Goal: Task Accomplishment & Management: Use online tool/utility

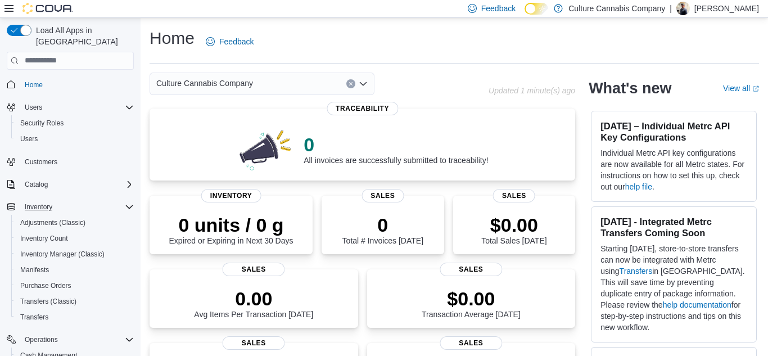
click at [130, 202] on icon "Complex example" at bounding box center [129, 206] width 9 height 9
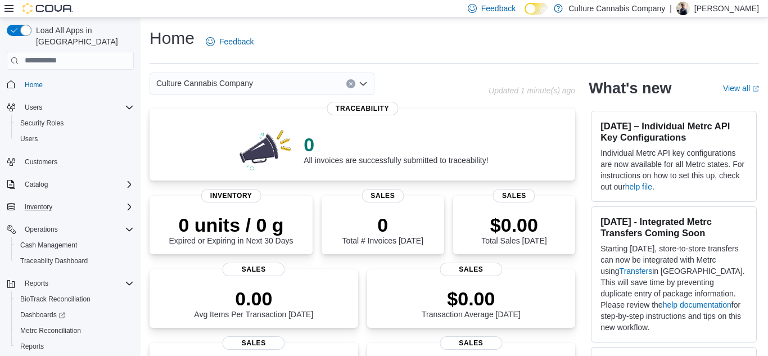
click at [96, 202] on div "Inventory" at bounding box center [77, 206] width 114 height 13
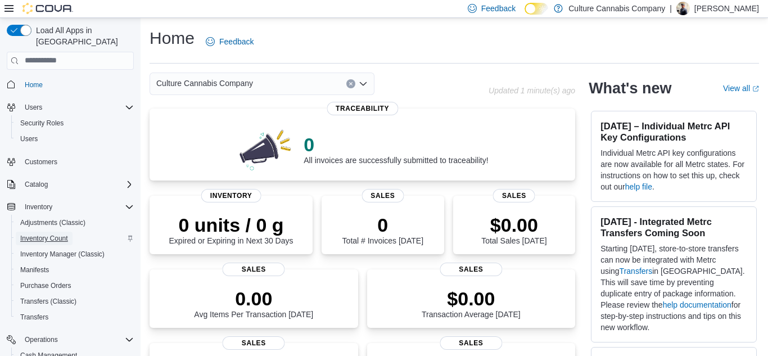
click at [65, 234] on span "Inventory Count" at bounding box center [44, 238] width 48 height 9
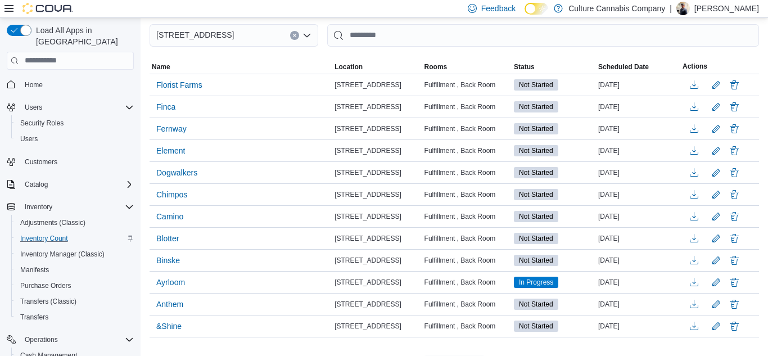
scroll to position [136, 0]
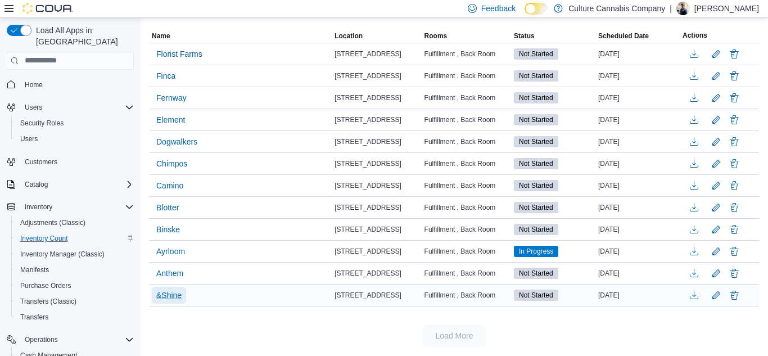
click at [161, 294] on span "&Shine" at bounding box center [168, 295] width 25 height 11
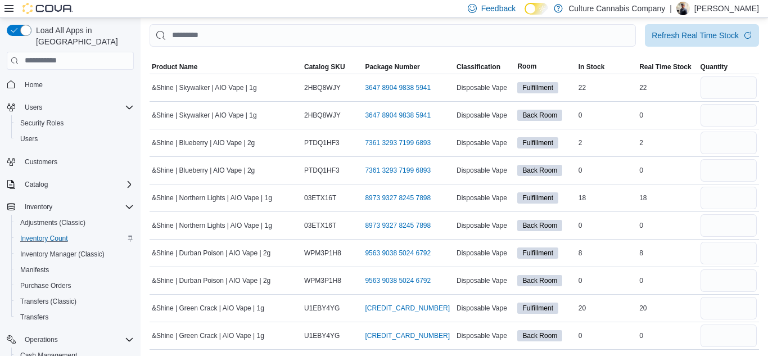
scroll to position [65, 0]
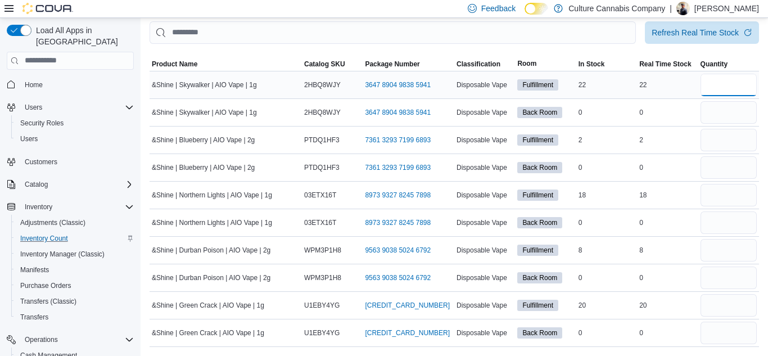
click at [728, 86] on input "number" at bounding box center [729, 85] width 56 height 22
type input "**"
click at [715, 111] on input "number" at bounding box center [729, 112] width 56 height 22
type input "*"
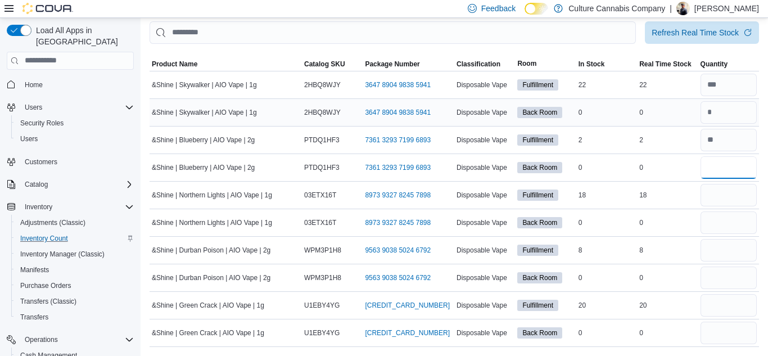
type input "*"
type input "**"
type input "*"
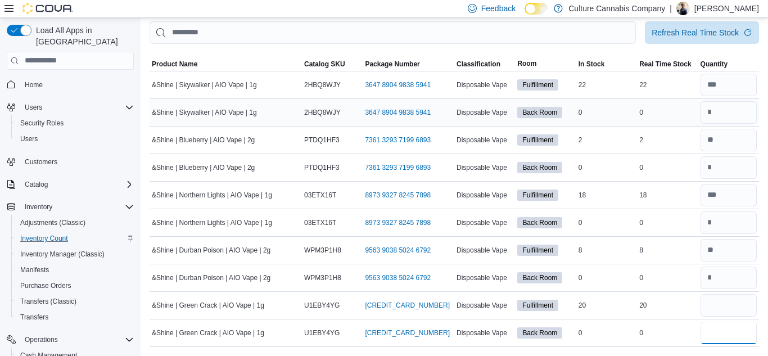
type input "*"
click at [719, 306] on input "number" at bounding box center [729, 305] width 56 height 22
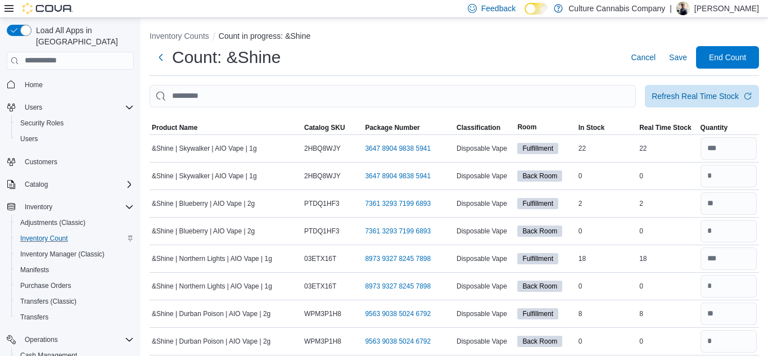
scroll to position [0, 0]
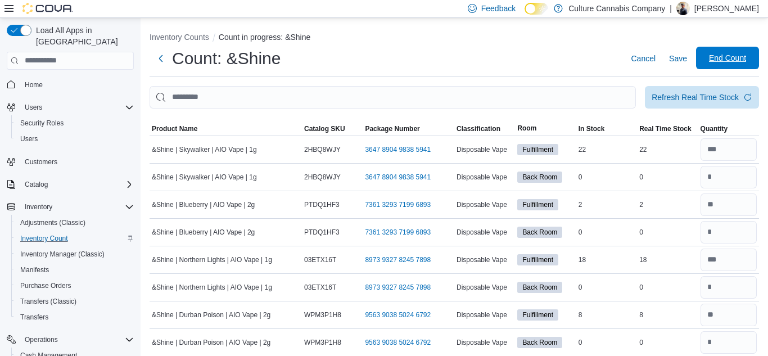
type input "**"
click at [716, 53] on span "End Count" at bounding box center [727, 57] width 37 height 11
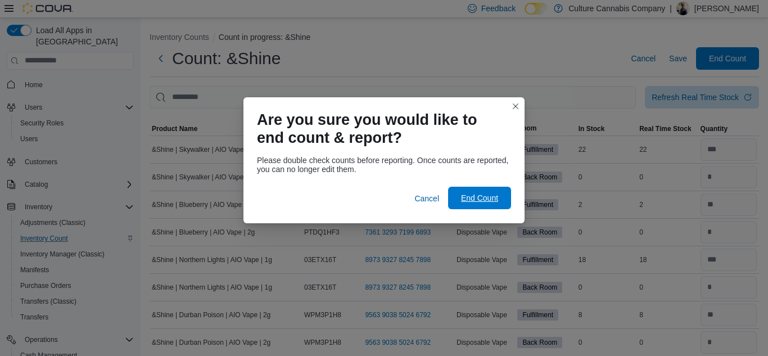
click at [467, 198] on span "End Count" at bounding box center [479, 197] width 37 height 11
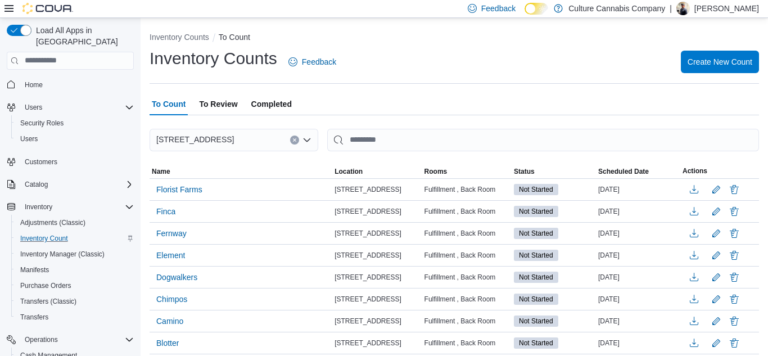
scroll to position [114, 0]
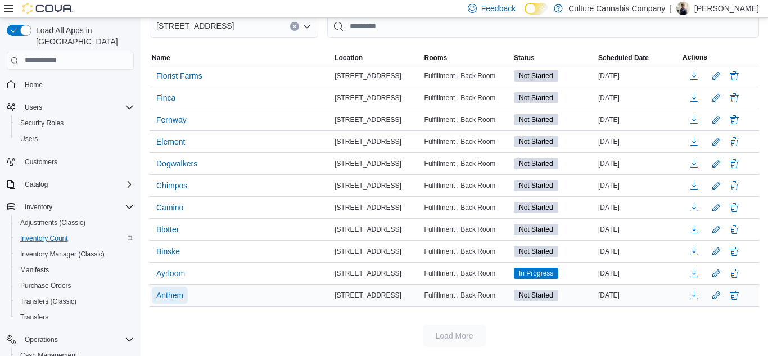
click at [161, 294] on span "Anthem" at bounding box center [169, 295] width 27 height 11
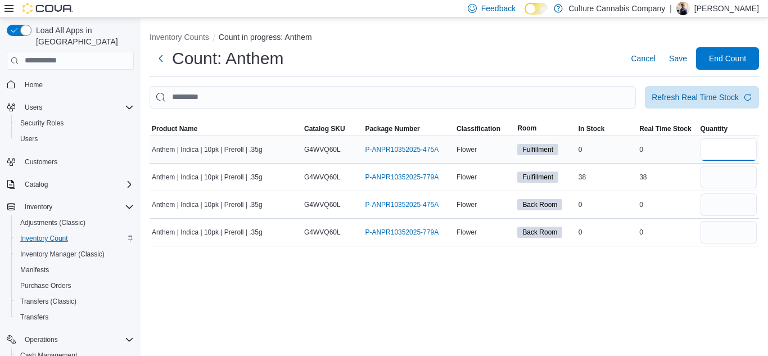
click at [719, 153] on input "number" at bounding box center [729, 149] width 56 height 22
type input "*"
click at [713, 178] on input "number" at bounding box center [729, 177] width 56 height 22
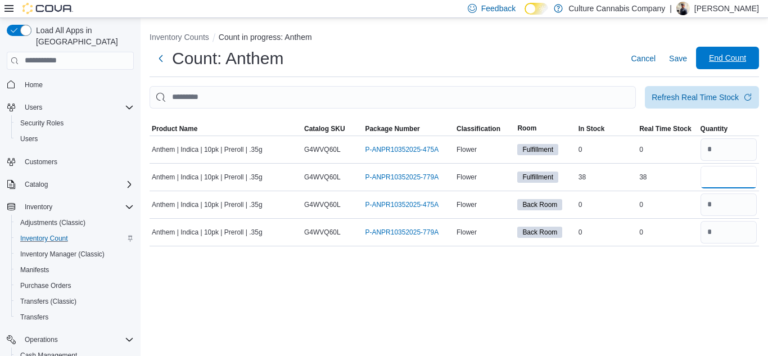
type input "**"
click at [750, 54] on span "End Count" at bounding box center [727, 58] width 49 height 22
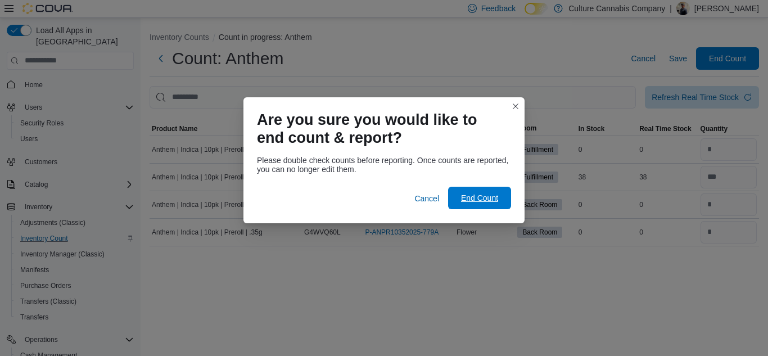
click at [484, 193] on span "End Count" at bounding box center [479, 197] width 37 height 11
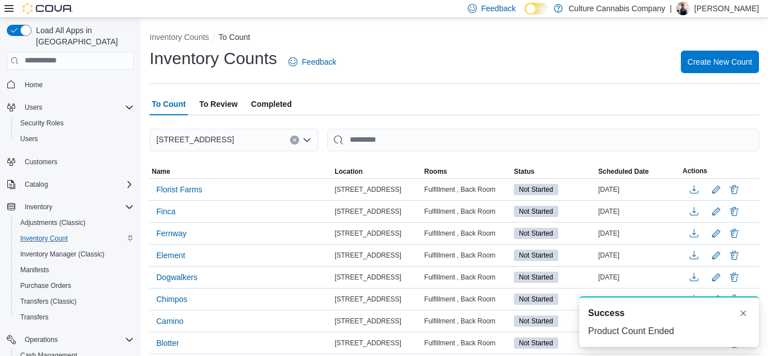
scroll to position [92, 0]
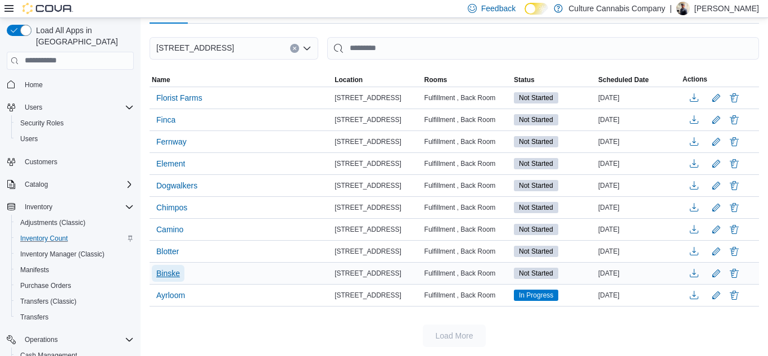
click at [165, 274] on span "Binske" at bounding box center [168, 273] width 24 height 11
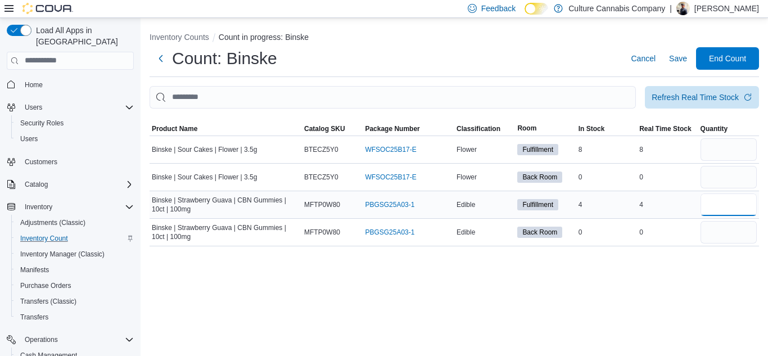
click at [722, 210] on input "number" at bounding box center [729, 204] width 56 height 22
type input "*"
click at [719, 150] on input "number" at bounding box center [729, 149] width 56 height 22
type input "*"
click at [710, 182] on input "number" at bounding box center [729, 177] width 56 height 22
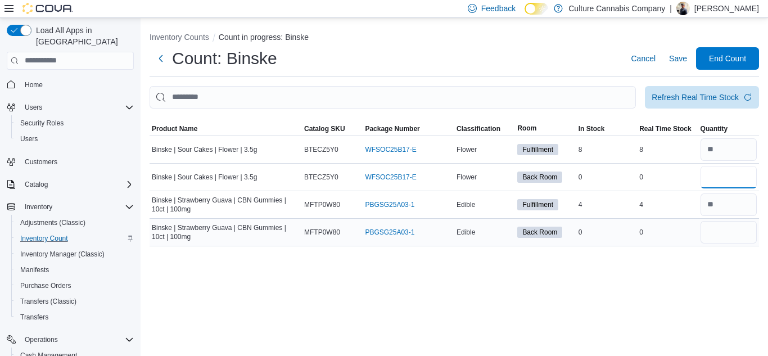
type input "*"
click at [711, 231] on input "number" at bounding box center [729, 232] width 56 height 22
type input "*"
click at [729, 55] on span "End Count" at bounding box center [727, 57] width 37 height 11
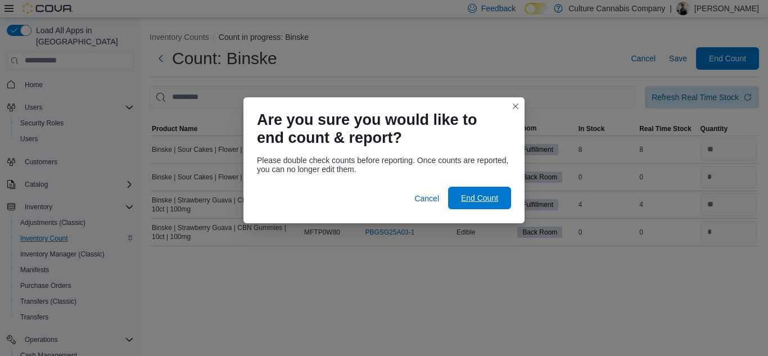
click at [493, 190] on span "End Count" at bounding box center [479, 198] width 49 height 22
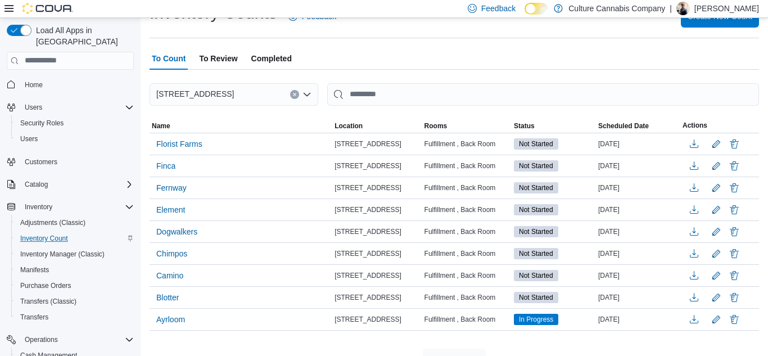
scroll to position [70, 0]
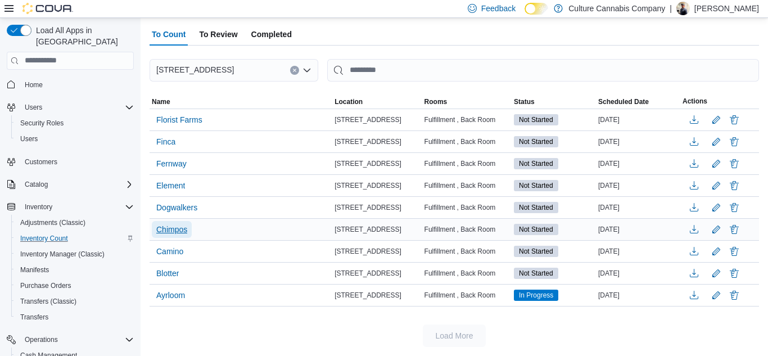
click at [179, 229] on span "Chimpos" at bounding box center [171, 229] width 31 height 11
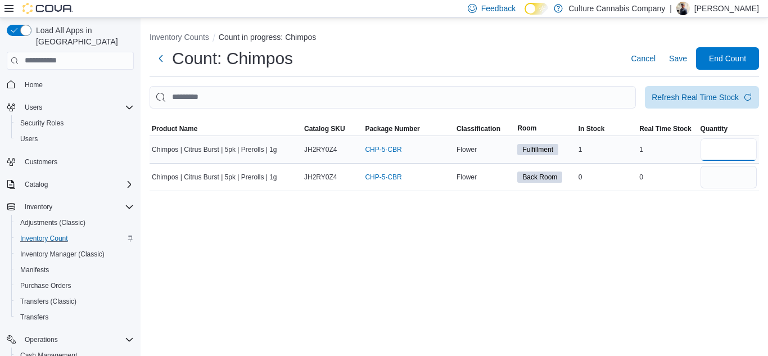
click at [718, 151] on input "number" at bounding box center [729, 149] width 56 height 22
type input "*"
click at [714, 172] on input "number" at bounding box center [729, 177] width 56 height 22
type input "*"
click at [731, 53] on span "End Count" at bounding box center [727, 57] width 37 height 11
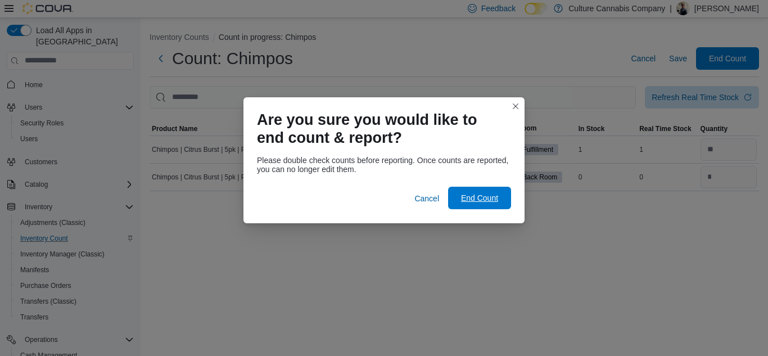
click at [479, 196] on span "End Count" at bounding box center [479, 197] width 37 height 11
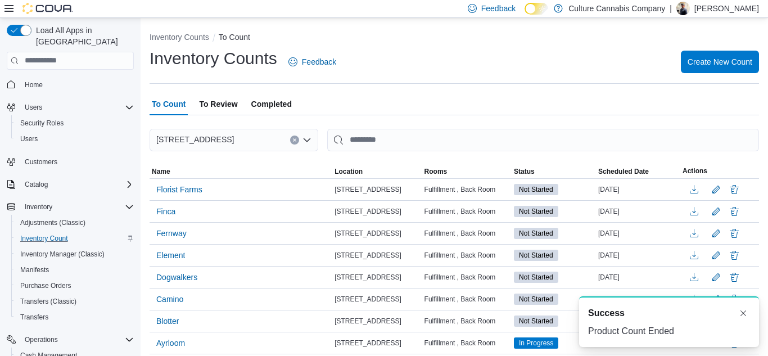
scroll to position [48, 0]
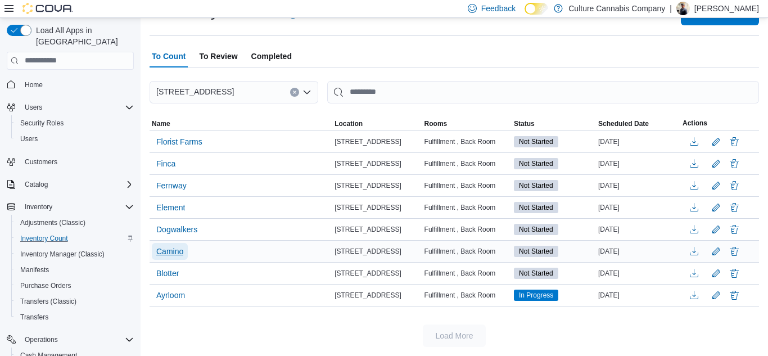
click at [177, 254] on span "Camino" at bounding box center [169, 251] width 27 height 11
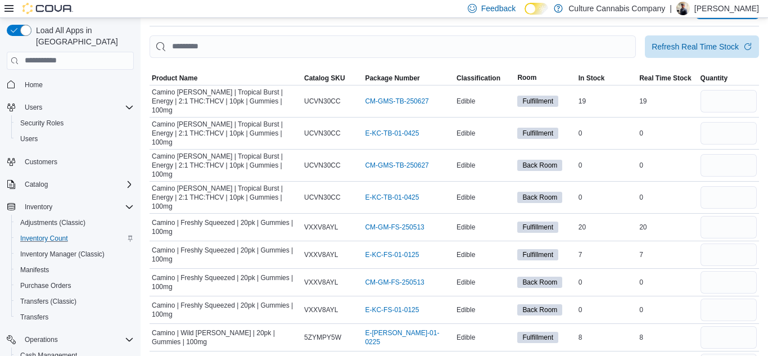
scroll to position [52, 0]
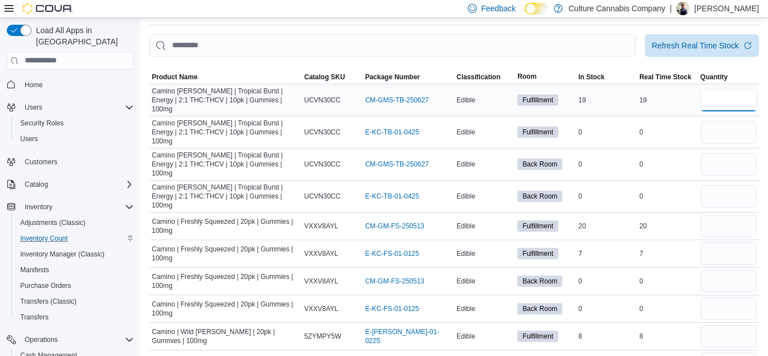
click at [736, 93] on input "number" at bounding box center [729, 100] width 56 height 22
type input "**"
click at [734, 121] on input "number" at bounding box center [729, 132] width 56 height 22
type input "*"
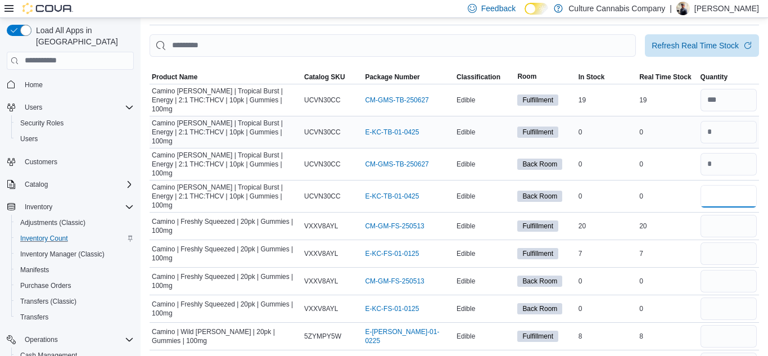
type input "*"
click at [730, 95] on input "number" at bounding box center [729, 100] width 56 height 22
type input "**"
click at [733, 215] on input "number" at bounding box center [729, 226] width 56 height 22
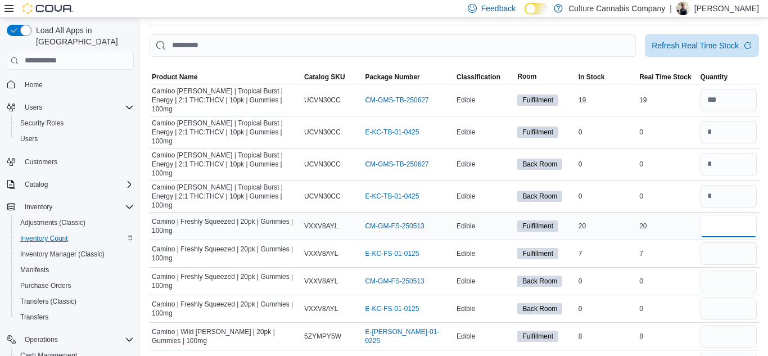
type input "**"
type input "*"
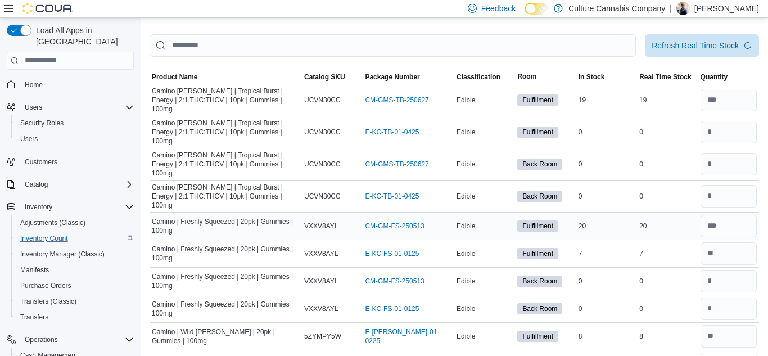
scroll to position [53, 0]
type input "**"
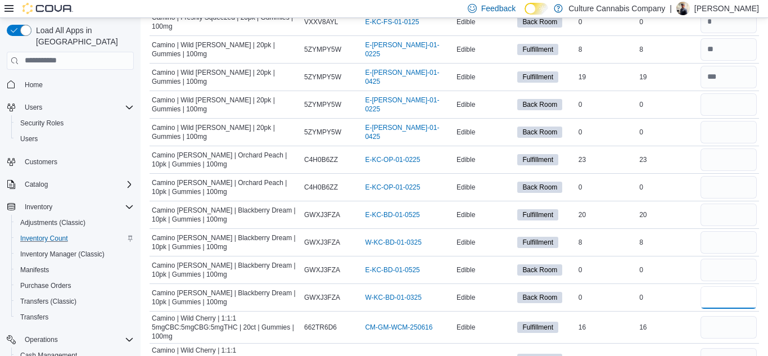
scroll to position [325, 0]
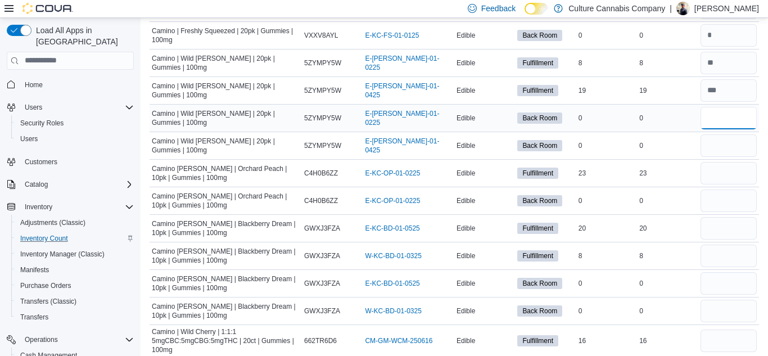
click at [727, 107] on input "number" at bounding box center [729, 118] width 56 height 22
type input "*"
type input "**"
type input "*"
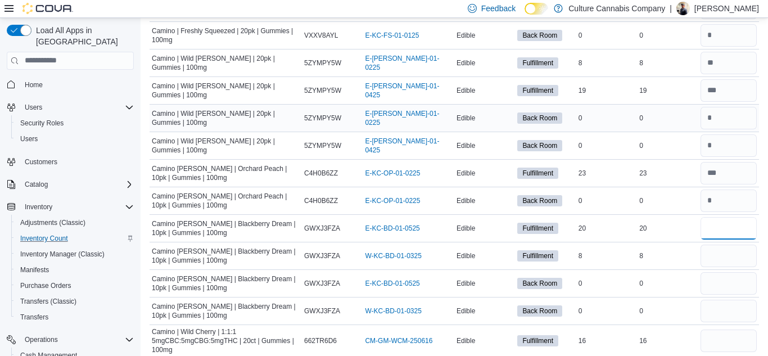
type input "**"
type input "*"
type input "**"
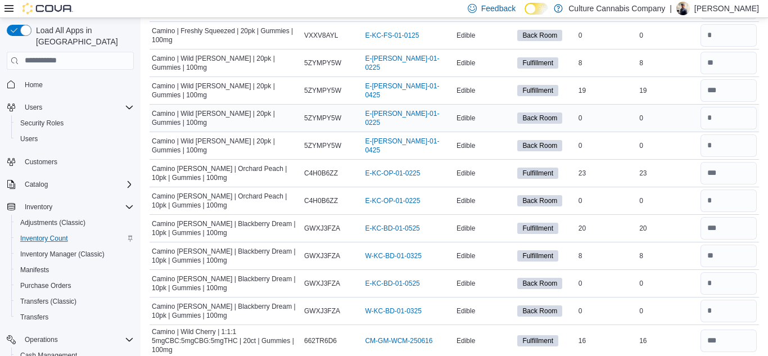
scroll to position [335, 0]
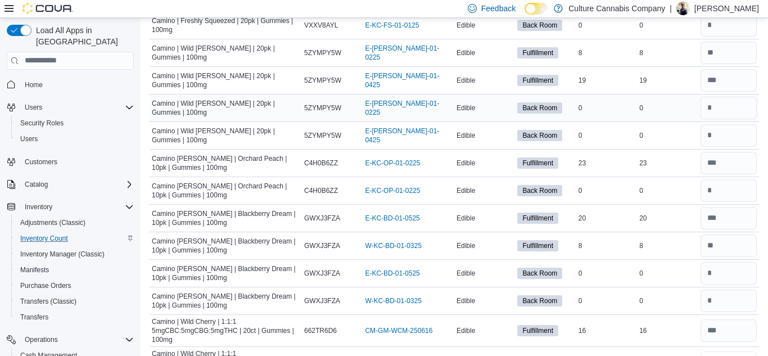
type input "*"
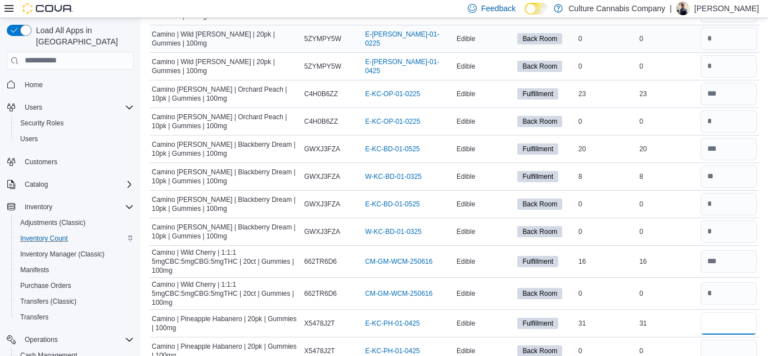
type input "**"
type input "*"
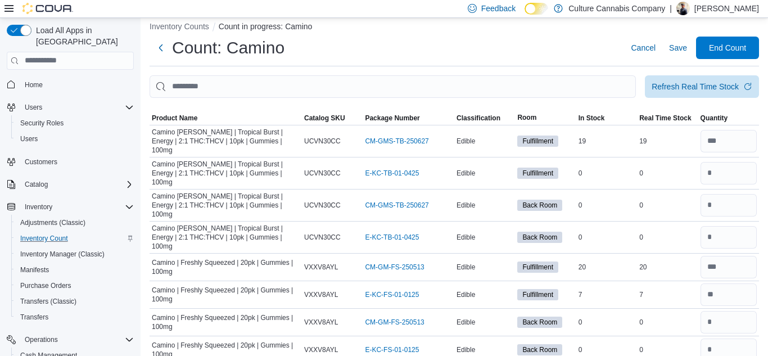
scroll to position [0, 0]
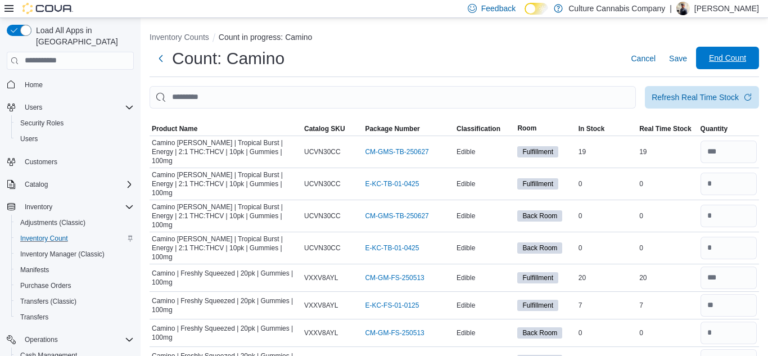
click at [726, 59] on span "End Count" at bounding box center [727, 57] width 37 height 11
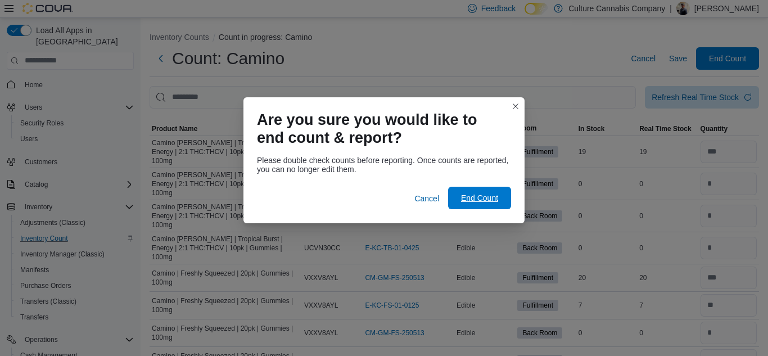
click at [486, 196] on span "End Count" at bounding box center [479, 197] width 37 height 11
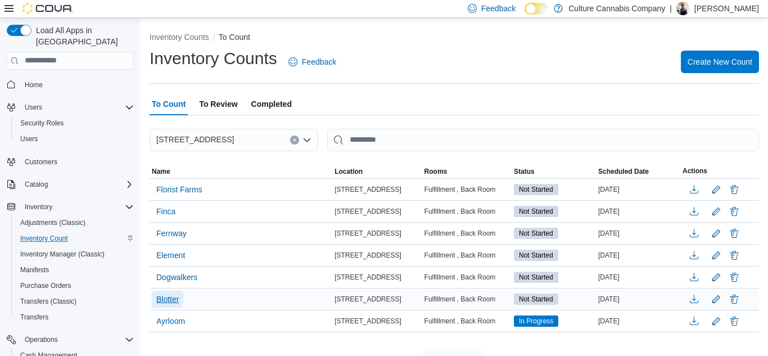
click at [159, 298] on span "Blotter" at bounding box center [167, 299] width 22 height 11
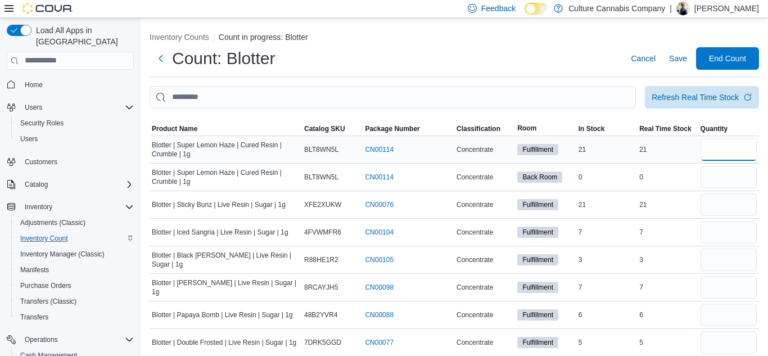
click at [727, 150] on input "number" at bounding box center [729, 149] width 56 height 22
type input "**"
click at [733, 183] on input "number" at bounding box center [729, 177] width 56 height 22
type input "**"
click at [738, 177] on input "number" at bounding box center [729, 177] width 56 height 22
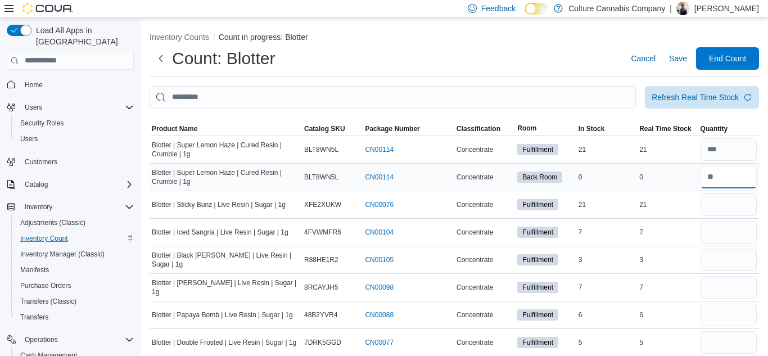
click at [738, 177] on input "number" at bounding box center [729, 177] width 56 height 22
type input "*"
type input "**"
type input "*"
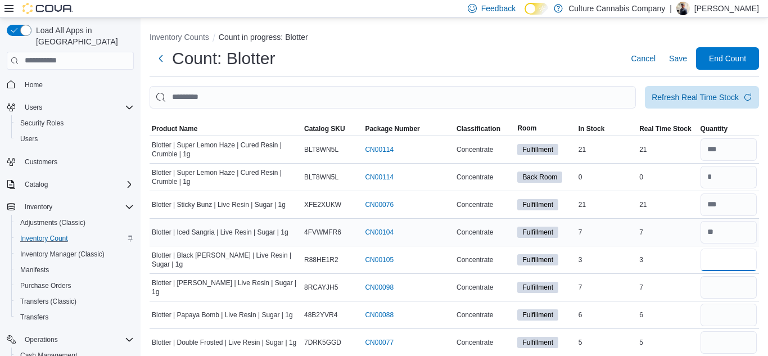
type input "*"
click at [723, 316] on input "number" at bounding box center [729, 315] width 56 height 22
type input "**"
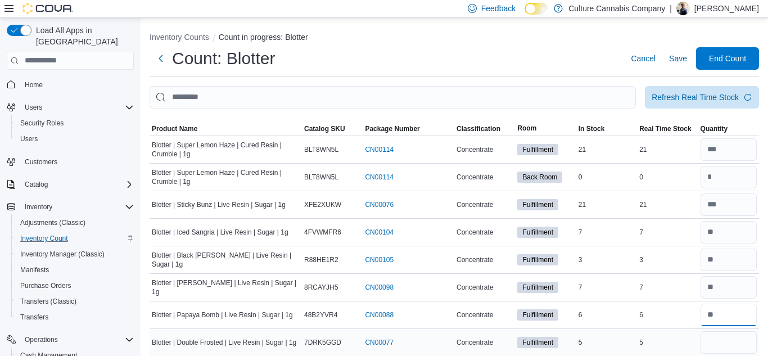
type input "**"
click at [720, 343] on input "number" at bounding box center [729, 342] width 56 height 22
click at [729, 318] on input "number" at bounding box center [729, 315] width 56 height 22
type input "*"
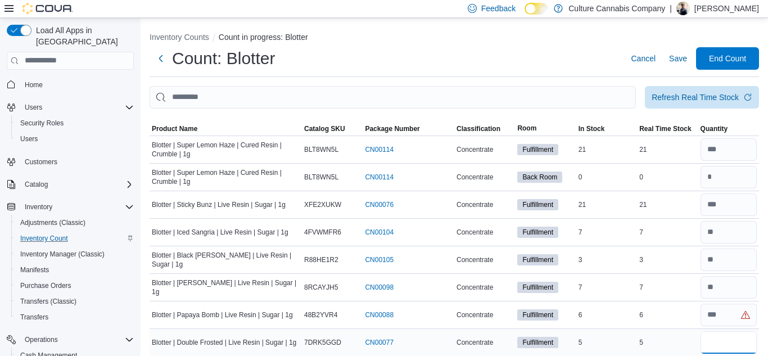
click at [732, 344] on input "number" at bounding box center [729, 342] width 56 height 22
type input "*"
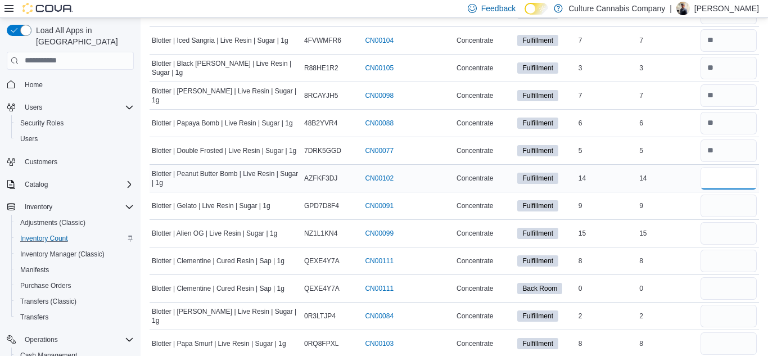
click at [731, 187] on input "number" at bounding box center [729, 178] width 56 height 22
type input "**"
type input "*"
type input "**"
click at [716, 263] on input "number" at bounding box center [729, 261] width 56 height 22
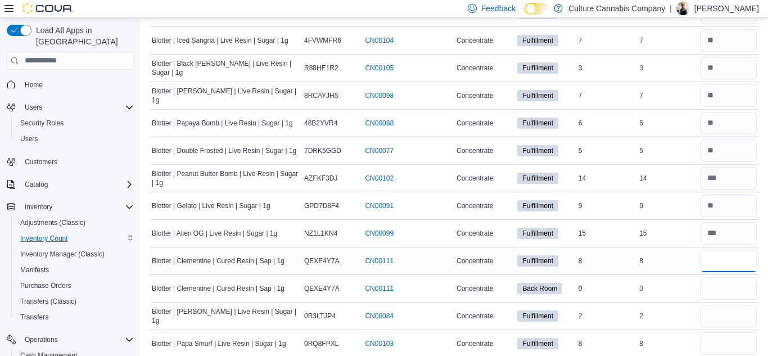
type input "*"
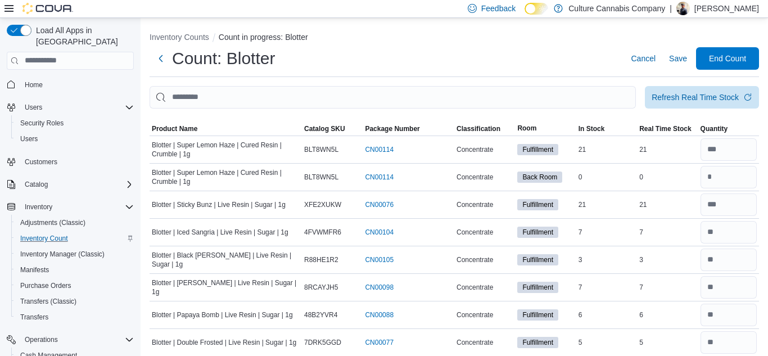
scroll to position [202, 0]
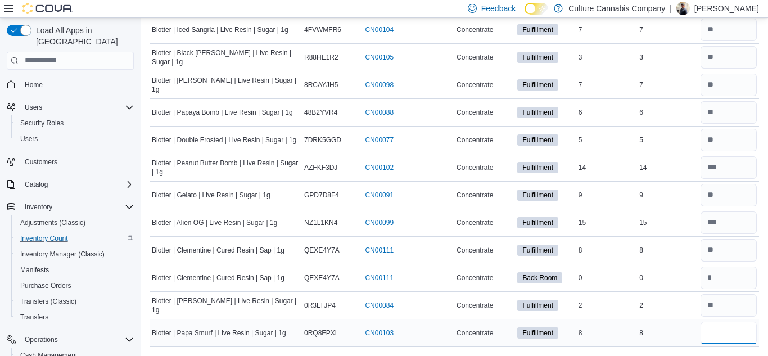
click at [731, 333] on input "number" at bounding box center [729, 333] width 56 height 22
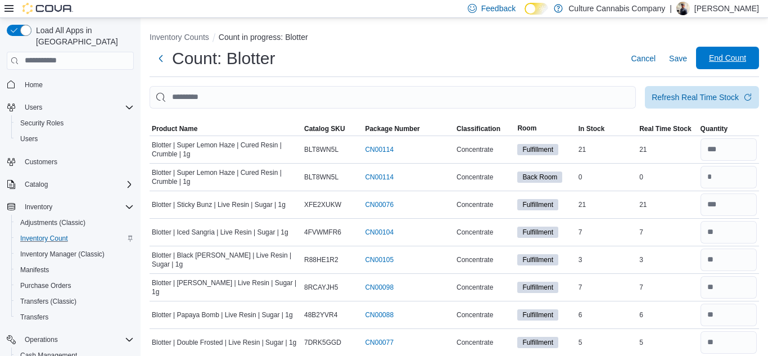
type input "*"
click at [732, 62] on span "End Count" at bounding box center [727, 57] width 37 height 11
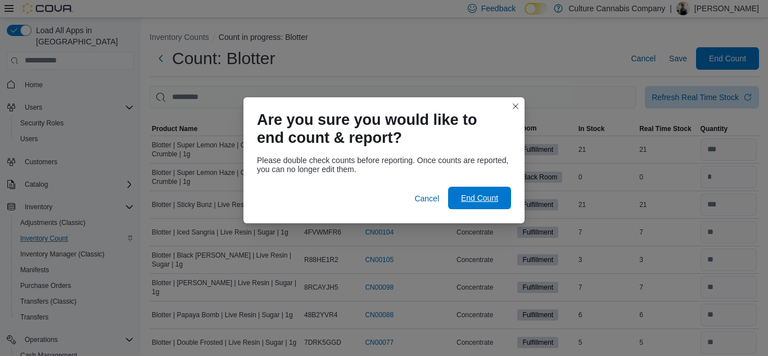
click at [481, 208] on span "End Count" at bounding box center [479, 198] width 49 height 22
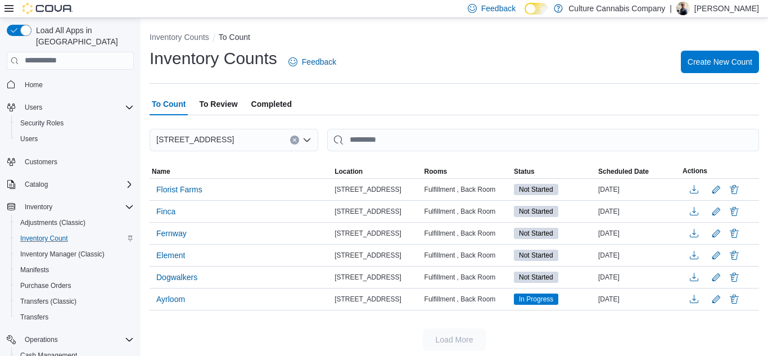
click at [584, 92] on div "Inventory Counts To Count Inventory Counts Feedback Create New Count To Count T…" at bounding box center [455, 189] width 628 height 342
click at [177, 235] on span "Fernway" at bounding box center [171, 233] width 30 height 11
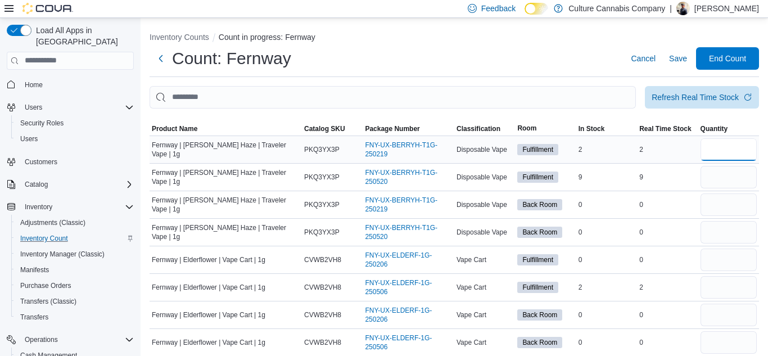
click at [743, 157] on input "number" at bounding box center [729, 149] width 56 height 22
type input "*"
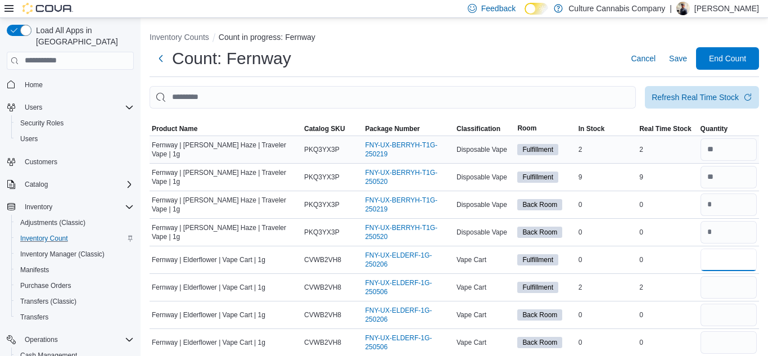
type input "*"
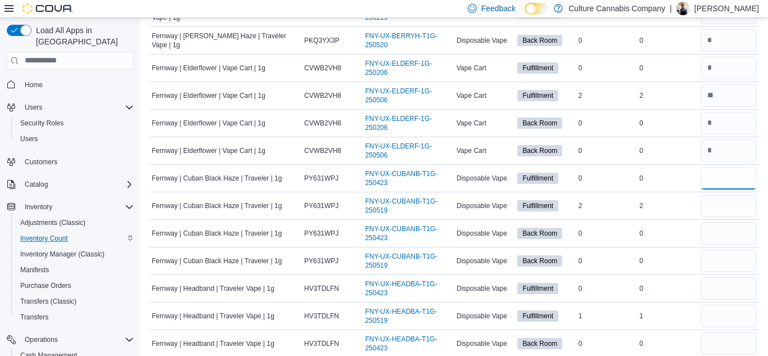
type input "*"
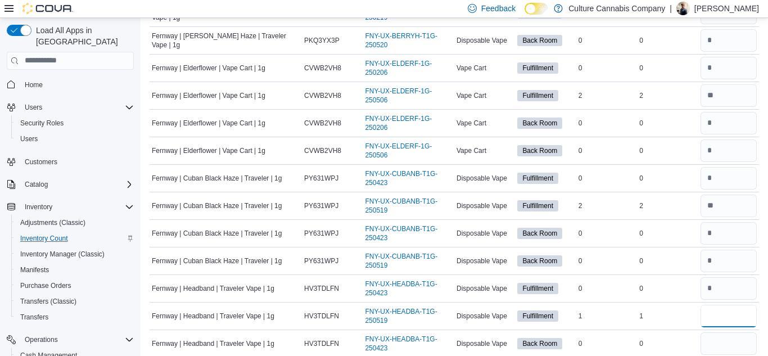
type input "*"
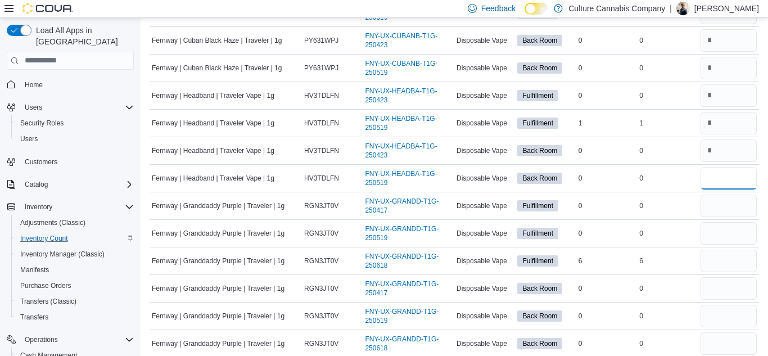
type input "*"
click at [735, 264] on input "number" at bounding box center [729, 261] width 56 height 22
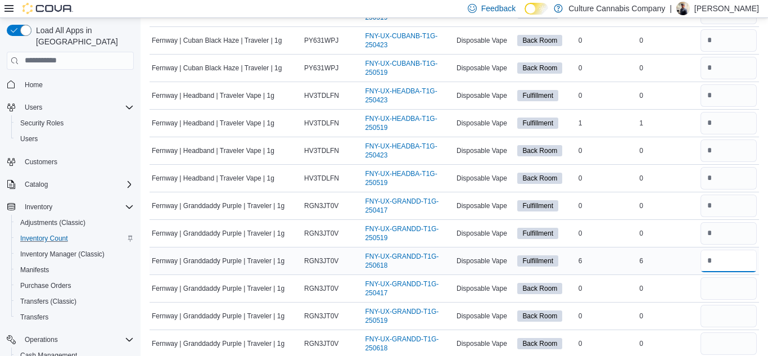
type input "*"
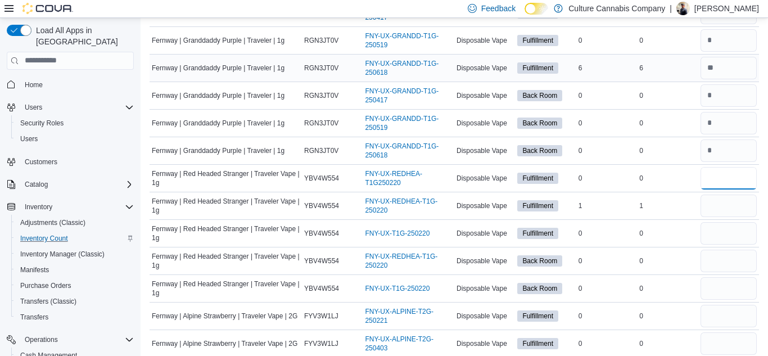
type input "*"
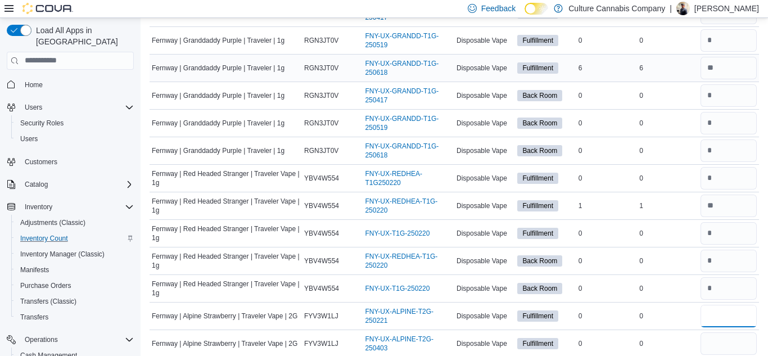
type input "*"
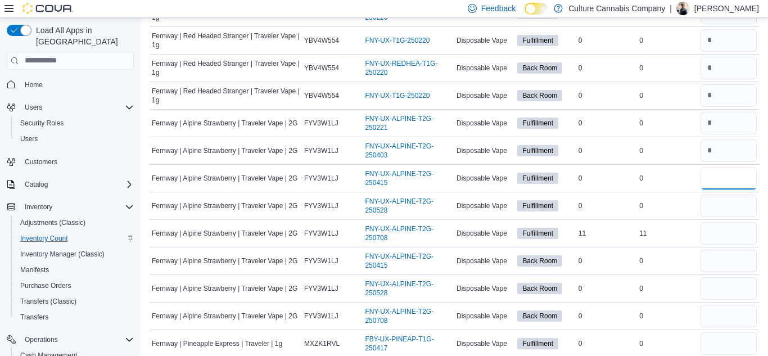
type input "*"
type input "**"
type input "*"
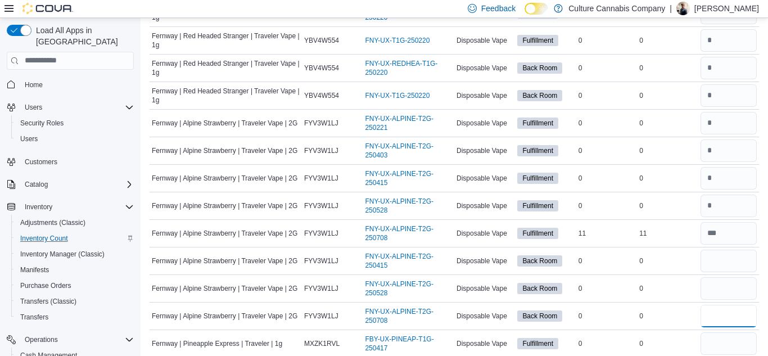
type input "*"
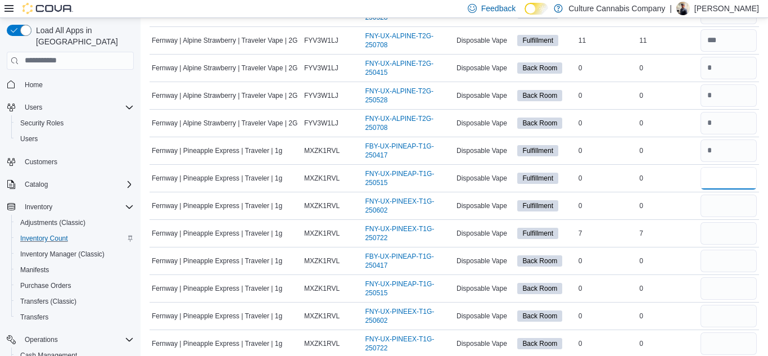
type input "*"
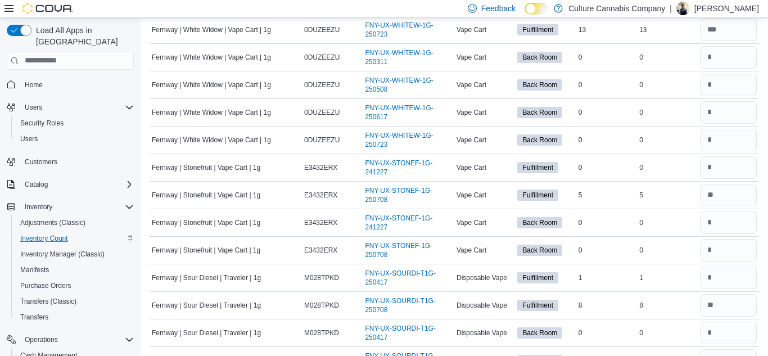
scroll to position [0, 0]
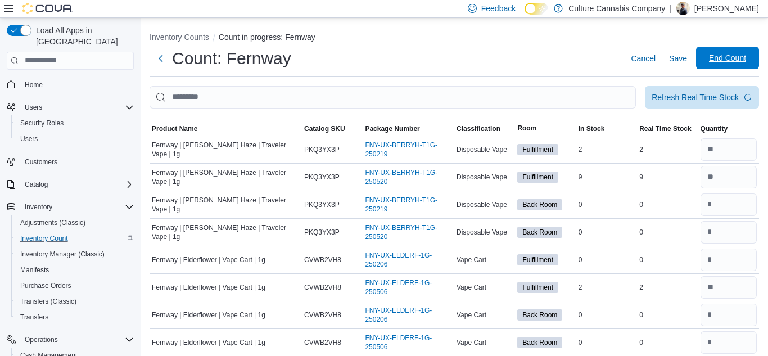
click at [735, 52] on span "End Count" at bounding box center [727, 57] width 37 height 11
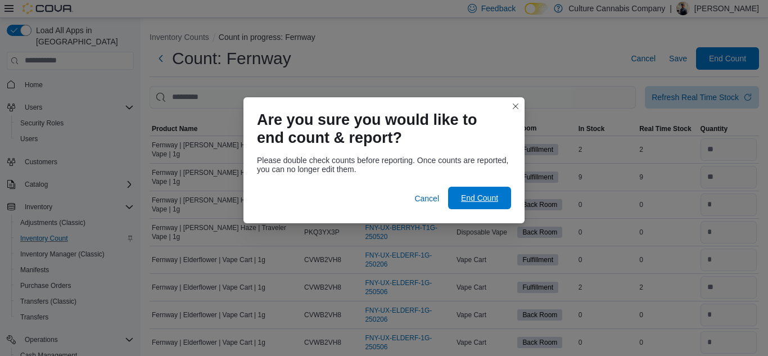
click at [489, 194] on span "End Count" at bounding box center [479, 197] width 37 height 11
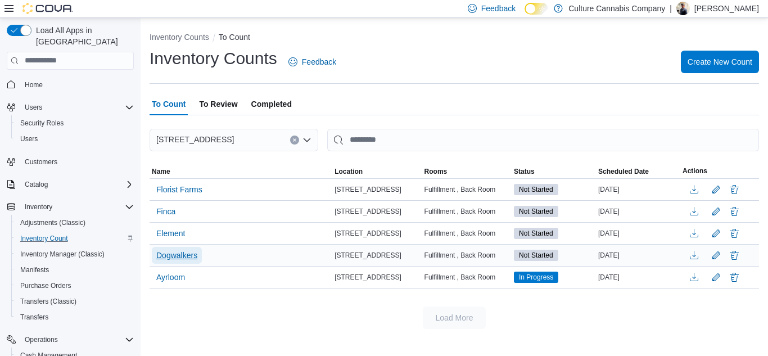
click at [185, 255] on span "Dogwalkers" at bounding box center [176, 255] width 41 height 11
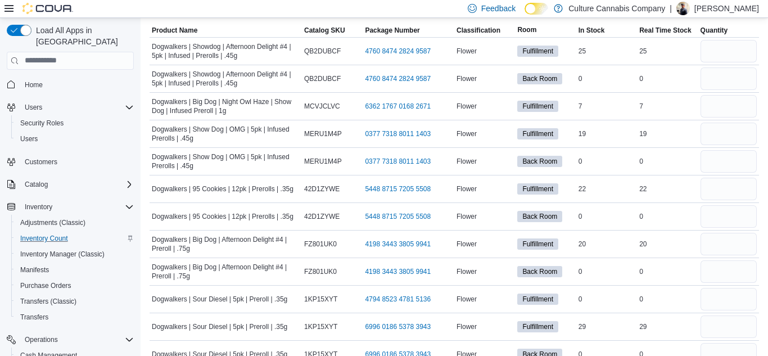
scroll to position [96, 0]
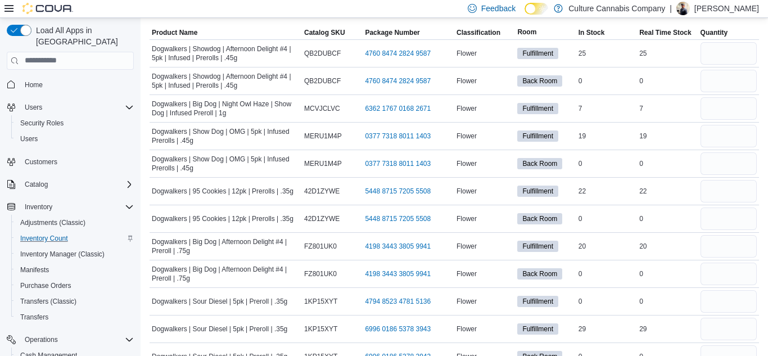
drag, startPoint x: 768, startPoint y: 23, endPoint x: 765, endPoint y: 46, distance: 22.6
click at [718, 51] on input "number" at bounding box center [729, 53] width 56 height 22
click at [716, 79] on input "number" at bounding box center [729, 81] width 56 height 22
click at [727, 51] on input "number" at bounding box center [729, 53] width 56 height 22
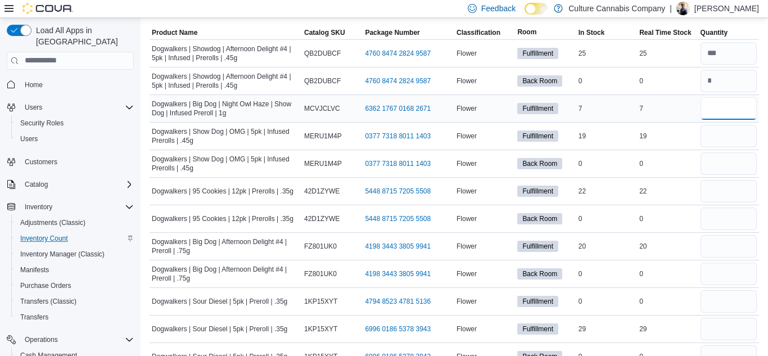
click at [718, 106] on input "number" at bounding box center [729, 108] width 56 height 22
click at [732, 52] on input "number" at bounding box center [729, 53] width 56 height 22
click at [724, 247] on input "number" at bounding box center [729, 246] width 56 height 22
click at [738, 52] on input "number" at bounding box center [729, 53] width 56 height 22
click at [715, 273] on input "number" at bounding box center [729, 274] width 56 height 22
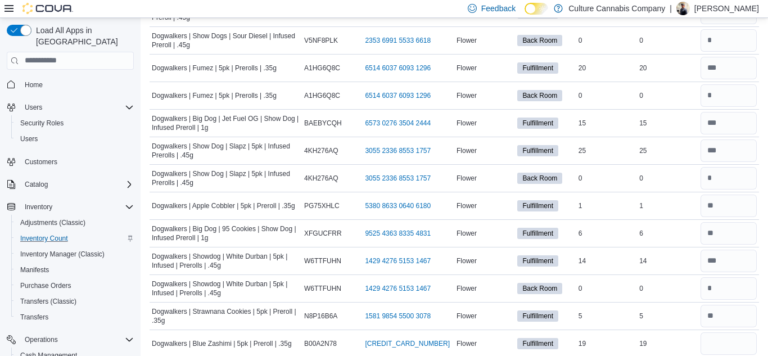
scroll to position [688, 0]
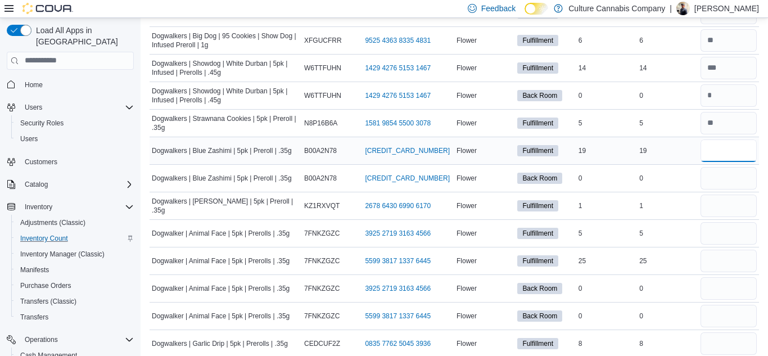
click at [722, 150] on input "number" at bounding box center [729, 150] width 56 height 22
click at [733, 231] on input "number" at bounding box center [729, 233] width 56 height 22
click at [727, 231] on input "number" at bounding box center [729, 233] width 56 height 22
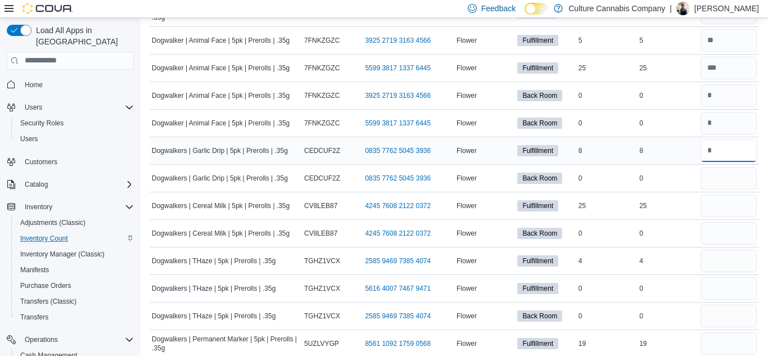
click at [741, 151] on input "number" at bounding box center [729, 150] width 56 height 22
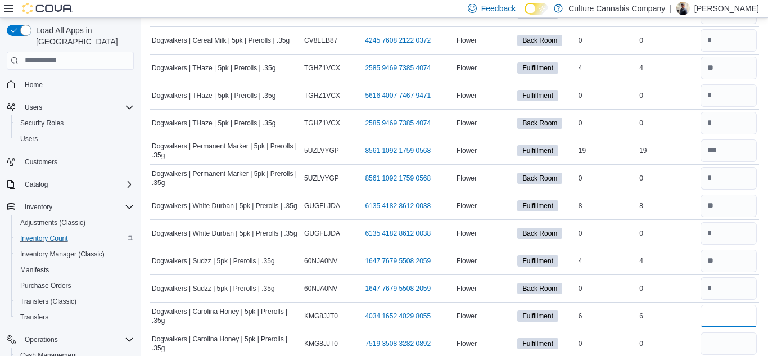
scroll to position [1167, 0]
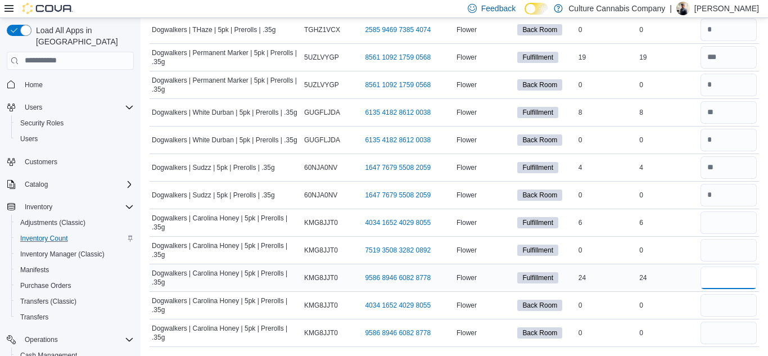
click at [724, 281] on input "number" at bounding box center [729, 278] width 56 height 22
click at [715, 306] on input "number" at bounding box center [729, 305] width 56 height 22
click at [720, 274] on input "number" at bounding box center [729, 278] width 56 height 22
click at [714, 336] on input "number" at bounding box center [729, 333] width 56 height 22
click at [734, 305] on input "number" at bounding box center [729, 305] width 56 height 22
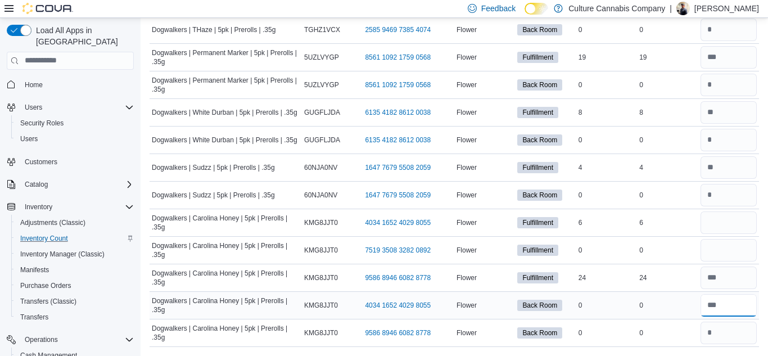
click at [734, 313] on input "number" at bounding box center [729, 305] width 56 height 22
click at [740, 303] on input "number" at bounding box center [729, 305] width 56 height 22
click at [736, 277] on input "number" at bounding box center [729, 278] width 56 height 22
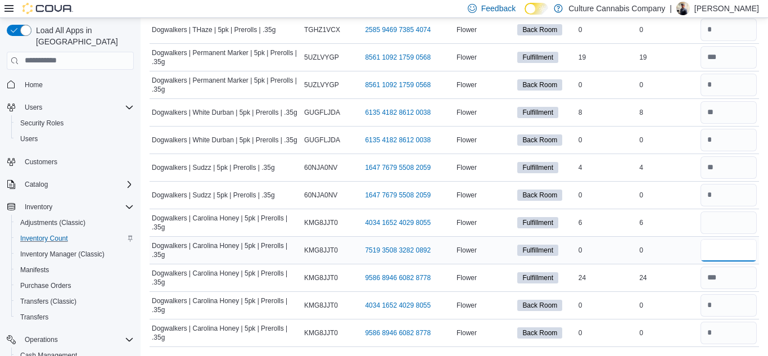
click at [734, 249] on input "number" at bounding box center [729, 250] width 56 height 22
click at [727, 223] on input "number" at bounding box center [729, 222] width 56 height 22
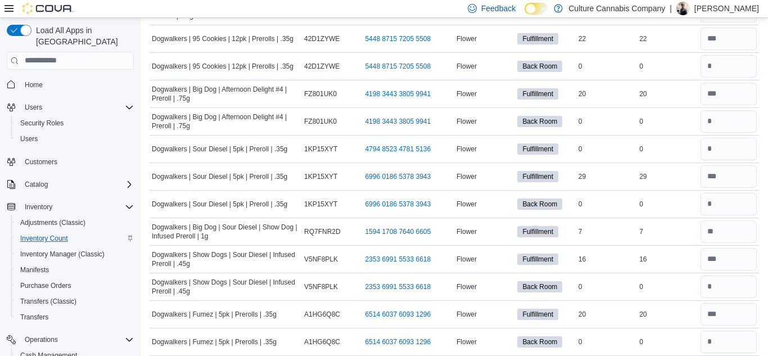
scroll to position [0, 0]
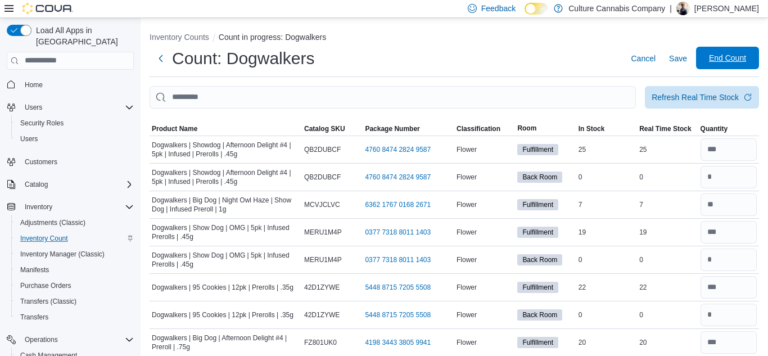
click at [733, 58] on span "End Count" at bounding box center [727, 57] width 37 height 11
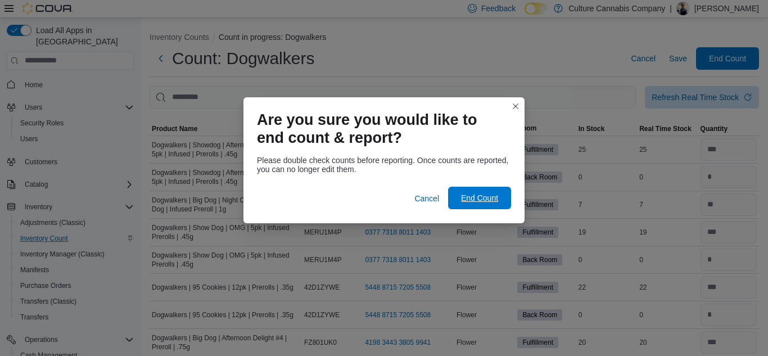
click at [490, 201] on span "End Count" at bounding box center [479, 197] width 37 height 11
